Goal: Download file/media

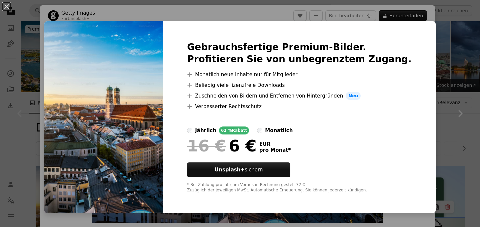
scroll to position [126, 0]
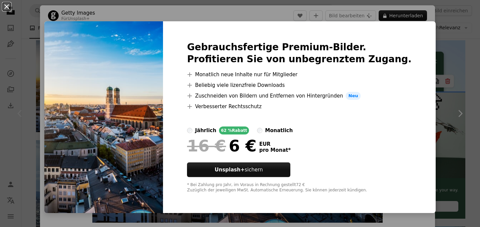
click at [8, 6] on button "An X shape" at bounding box center [7, 7] width 8 height 8
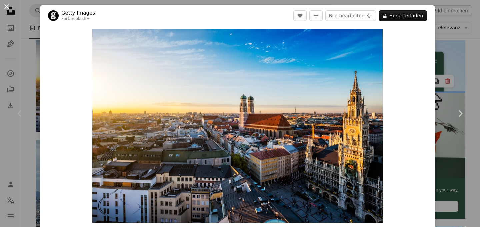
click at [7, 5] on button "An X shape" at bounding box center [7, 7] width 8 height 8
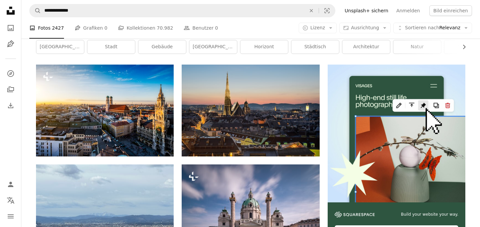
scroll to position [101, 0]
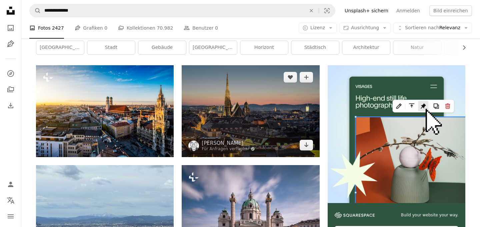
click at [263, 112] on img at bounding box center [251, 111] width 138 height 92
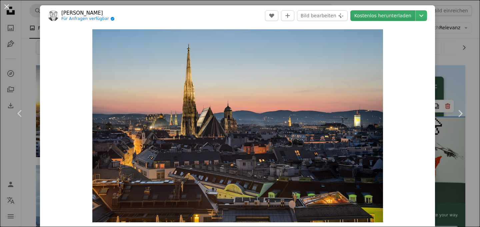
click at [386, 17] on link "Kostenlos herunterladen" at bounding box center [382, 15] width 65 height 11
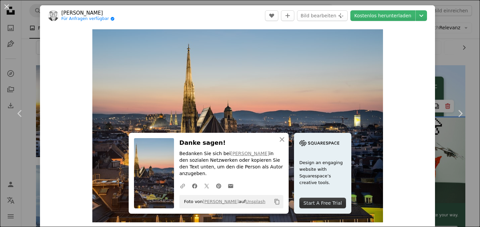
click at [27, 69] on div "An X shape Chevron left Chevron right An X shape Schließen Danke sagen! Bedanke…" at bounding box center [240, 113] width 480 height 227
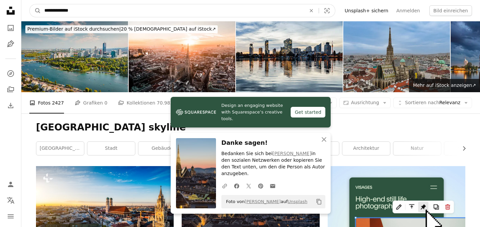
drag, startPoint x: 78, startPoint y: 13, endPoint x: 0, endPoint y: 11, distance: 77.7
type input "*******"
click at [30, 4] on button "A magnifying glass" at bounding box center [35, 10] width 11 height 13
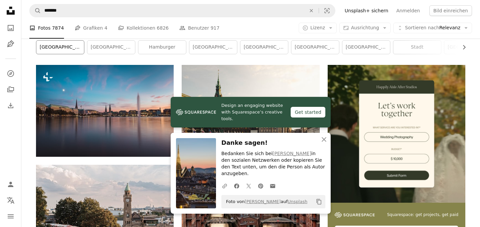
scroll to position [145, 0]
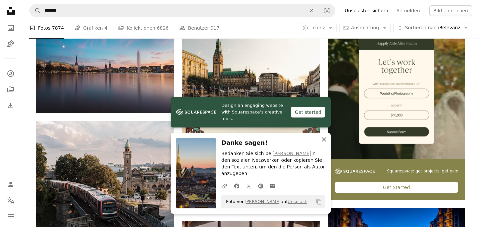
click at [325, 142] on icon "button" at bounding box center [324, 139] width 5 height 5
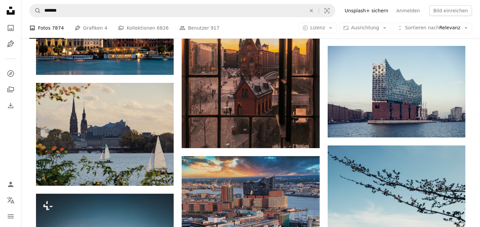
scroll to position [396, 0]
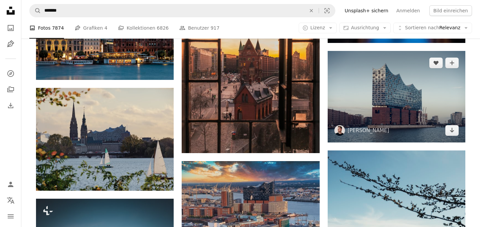
click at [393, 108] on img at bounding box center [397, 97] width 138 height 92
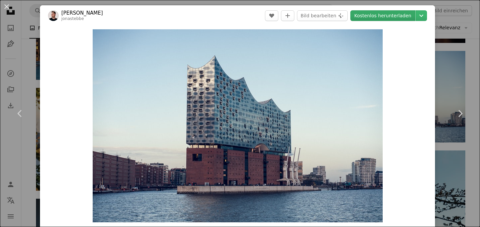
click at [385, 17] on link "Kostenlos herunterladen" at bounding box center [382, 15] width 65 height 11
